Goal: Check status: Check status

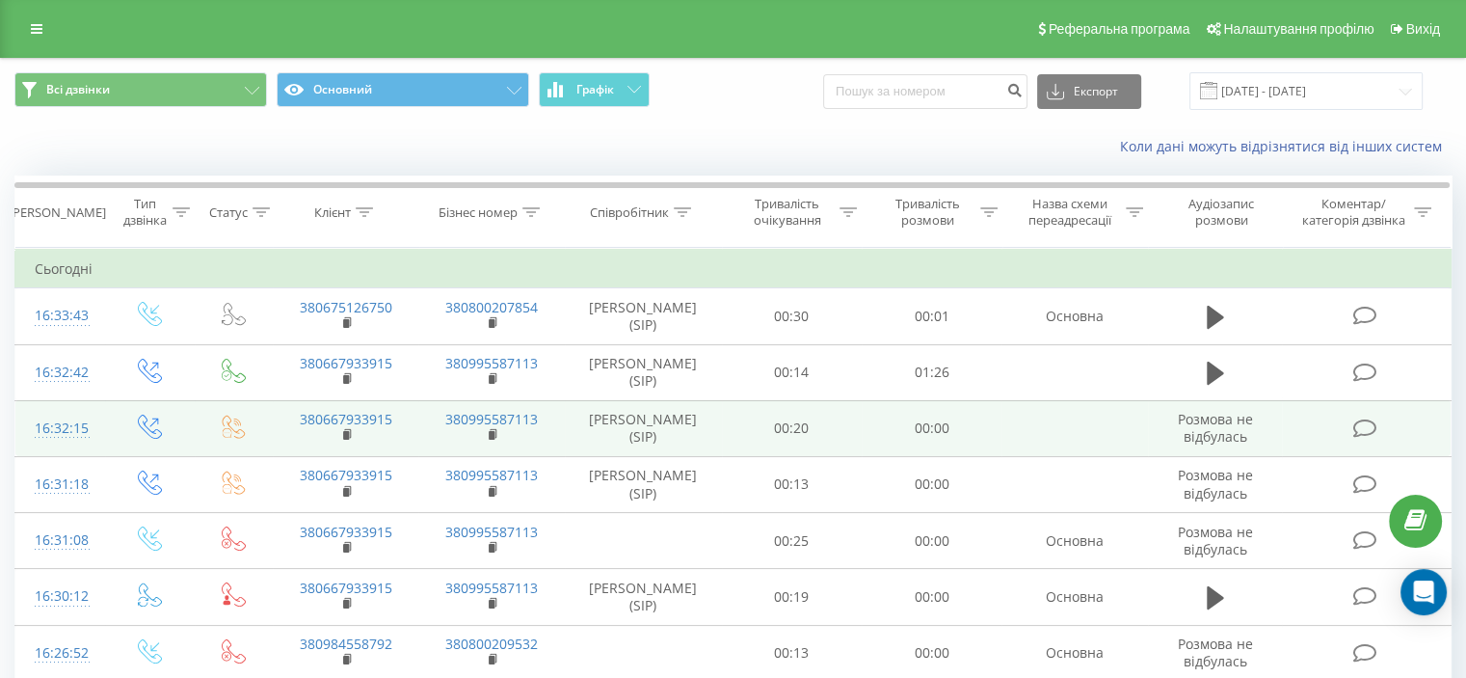
scroll to position [96, 0]
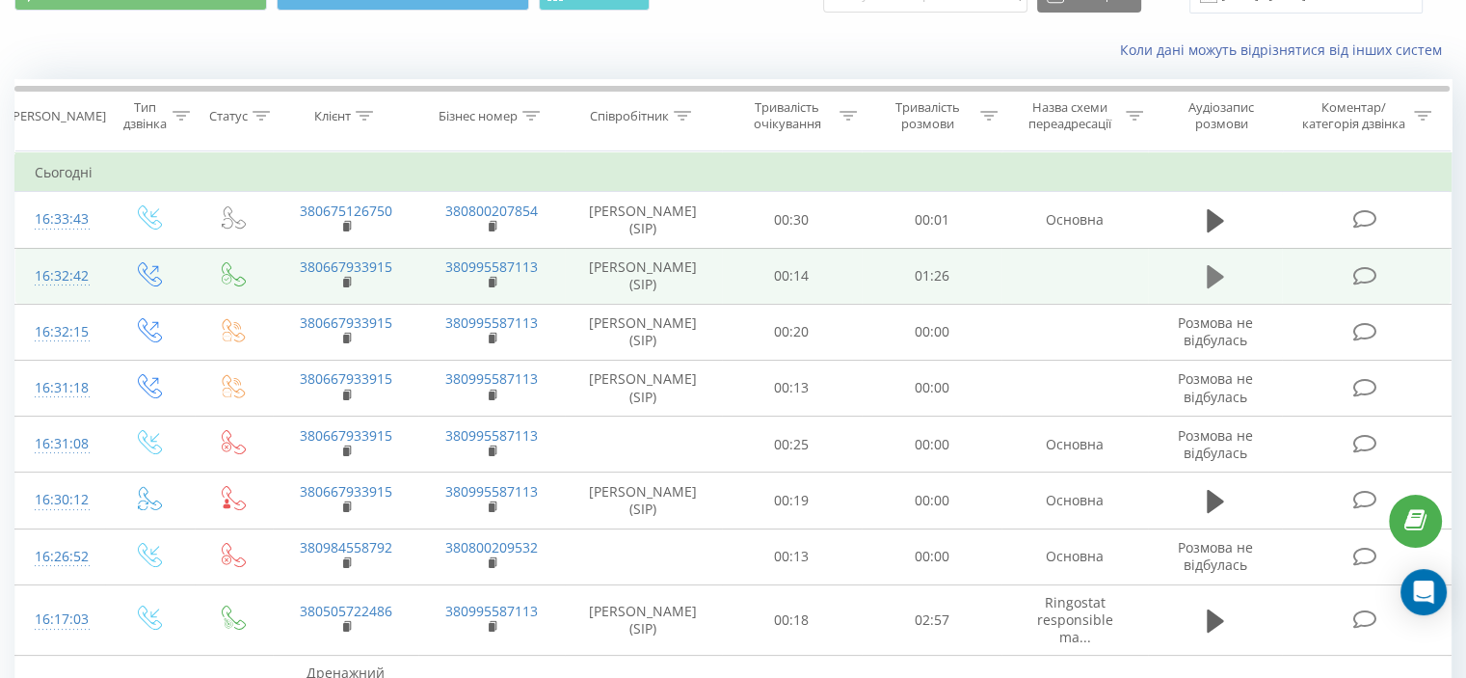
click at [1214, 274] on icon at bounding box center [1215, 276] width 17 height 23
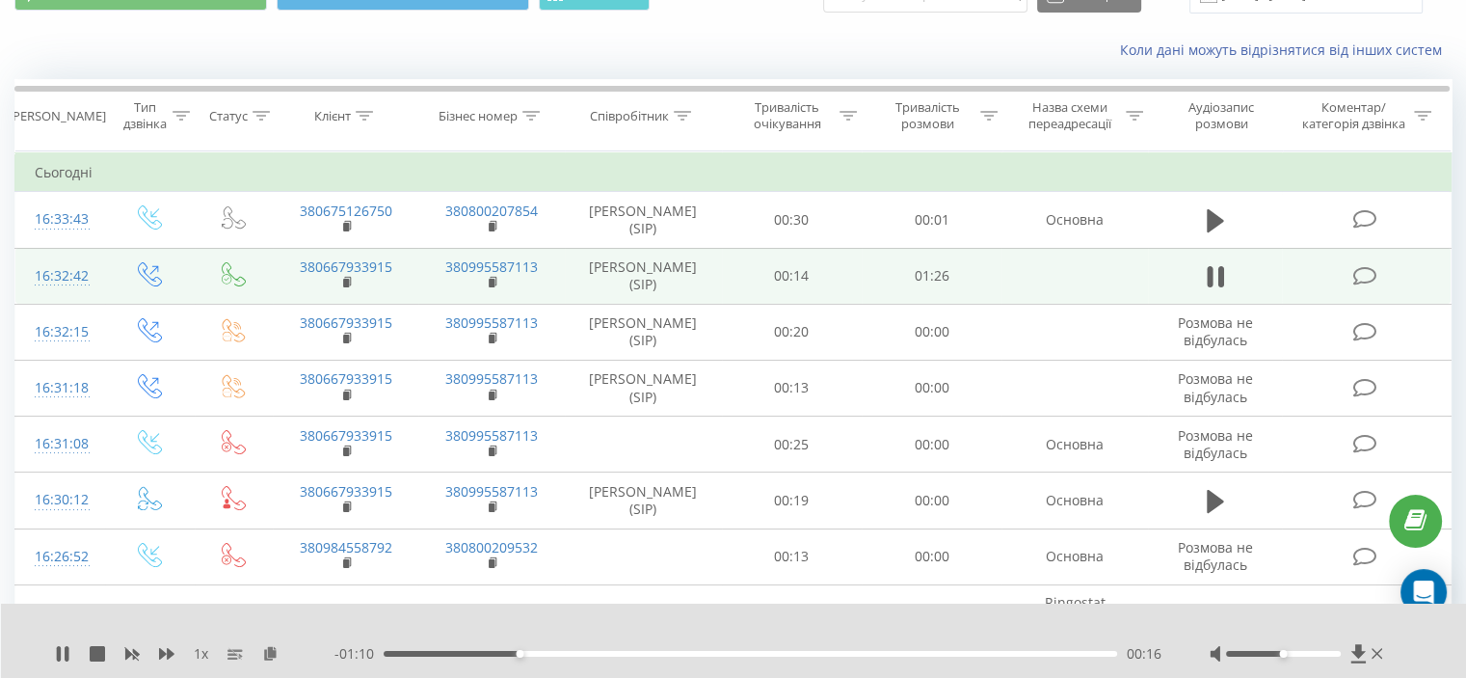
click at [197, 654] on span "1 x" at bounding box center [201, 653] width 14 height 19
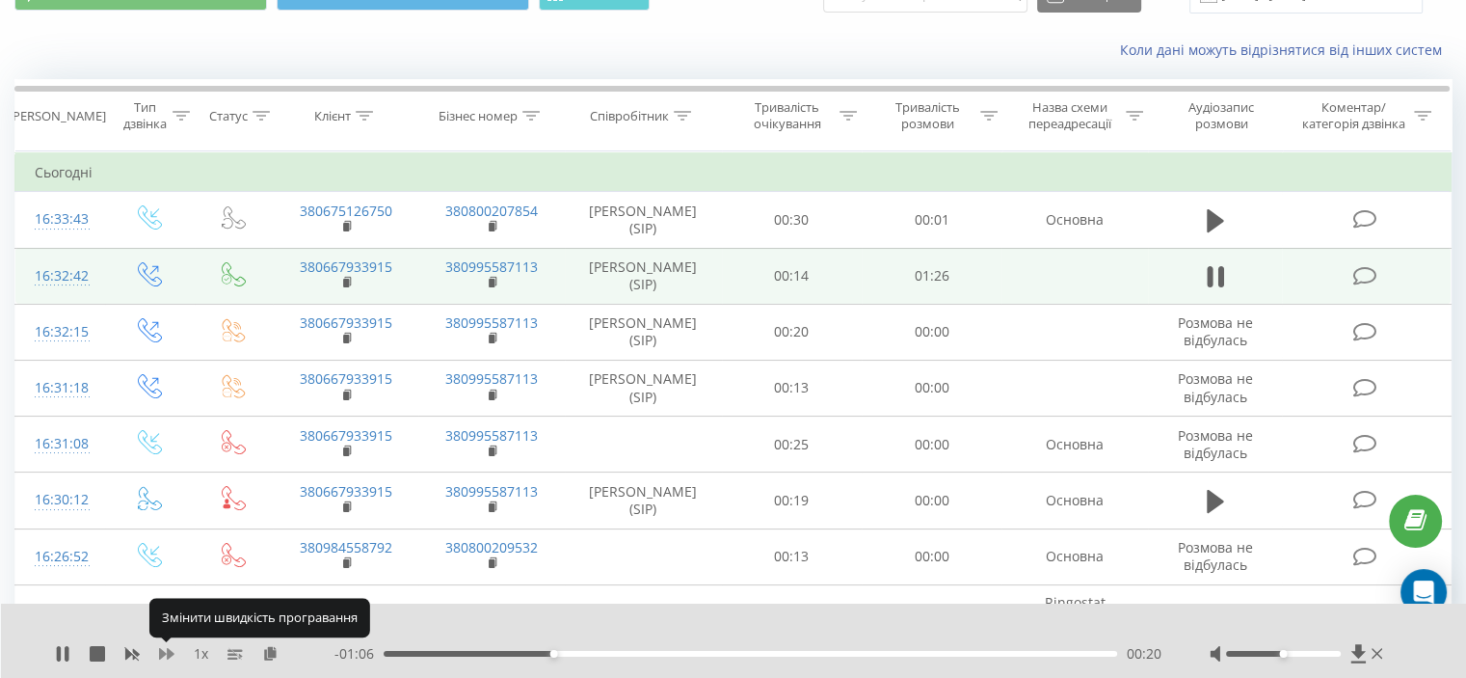
click at [164, 658] on icon at bounding box center [166, 653] width 15 height 15
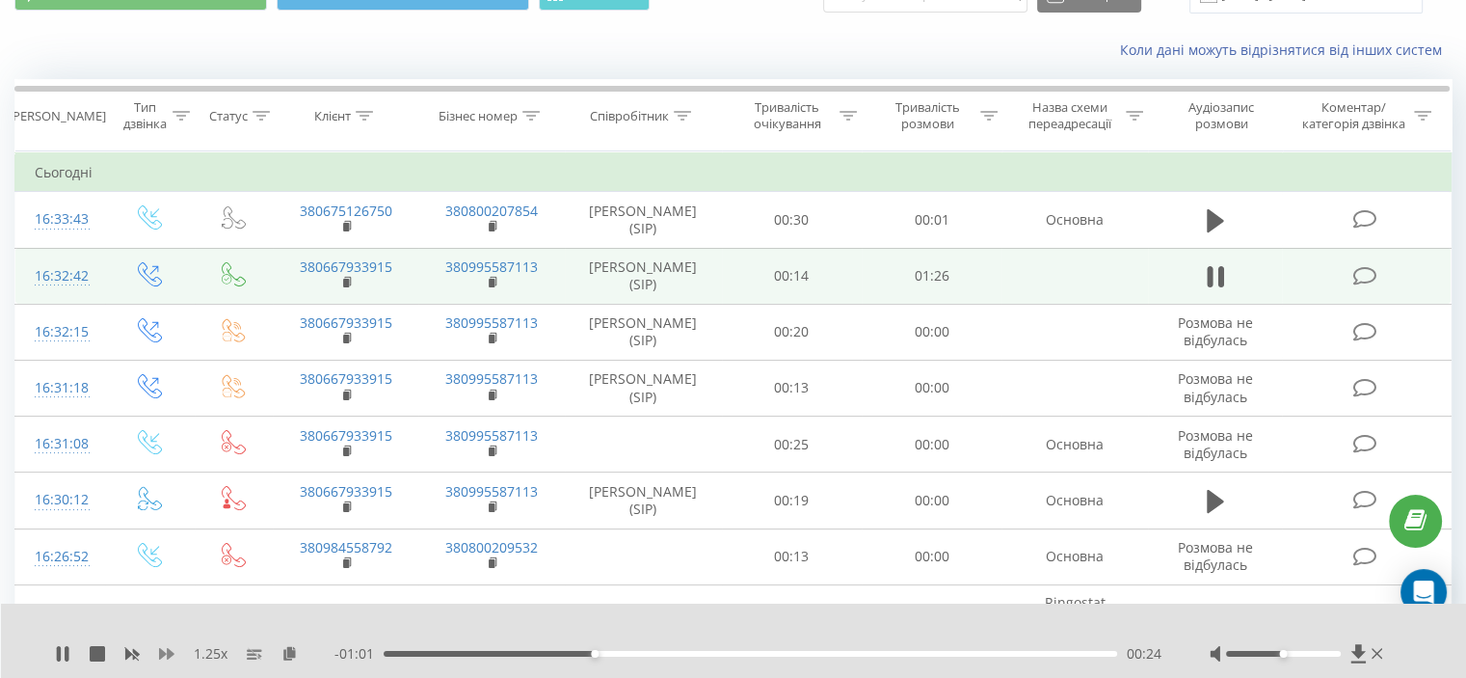
click at [160, 648] on icon at bounding box center [166, 653] width 15 height 15
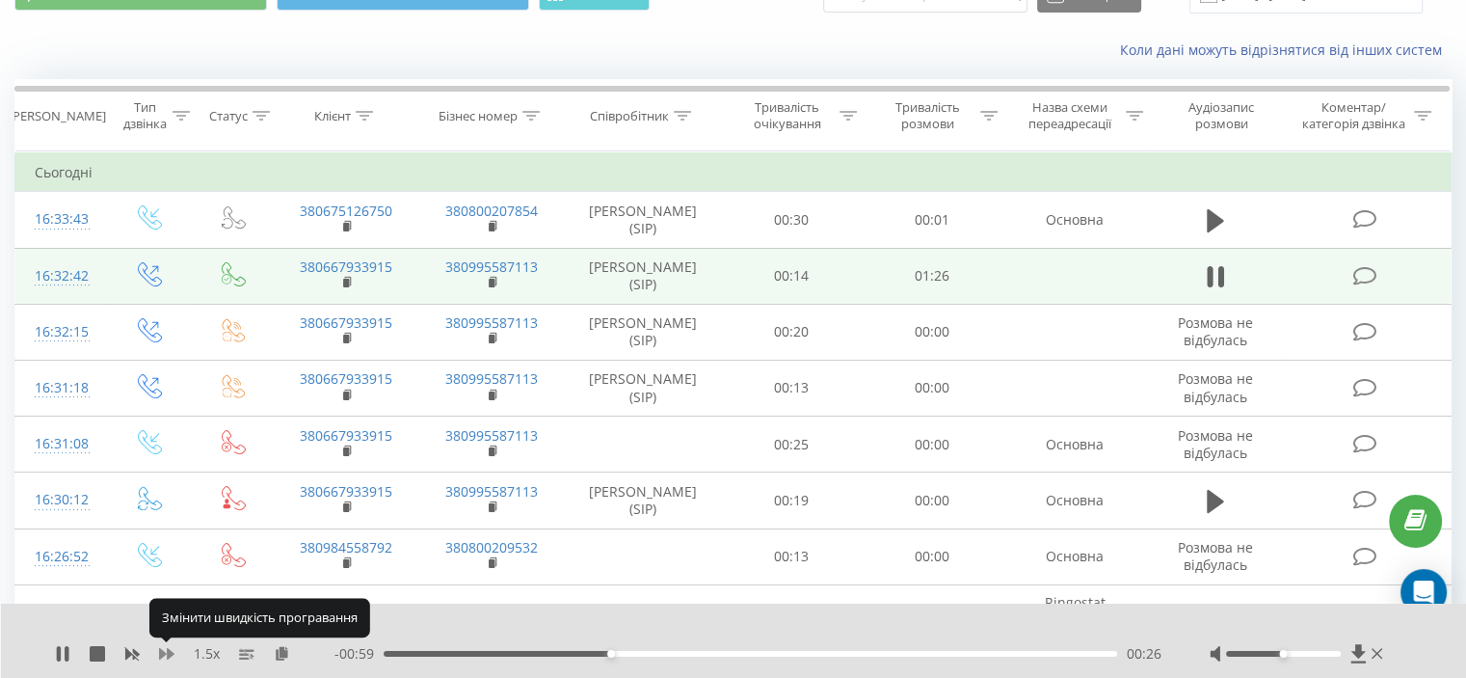
click at [160, 648] on icon at bounding box center [166, 653] width 15 height 15
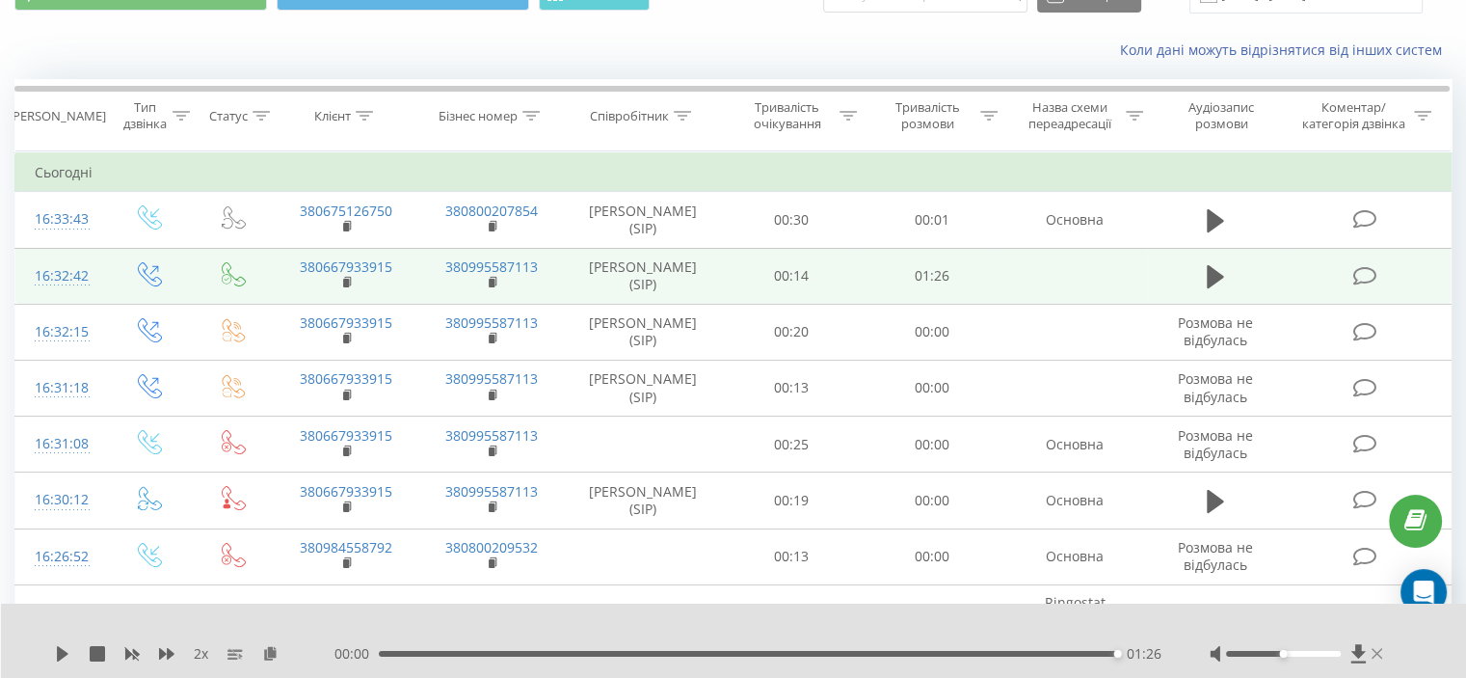
click at [1376, 651] on icon at bounding box center [1378, 653] width 12 height 15
